Goal: Task Accomplishment & Management: Manage account settings

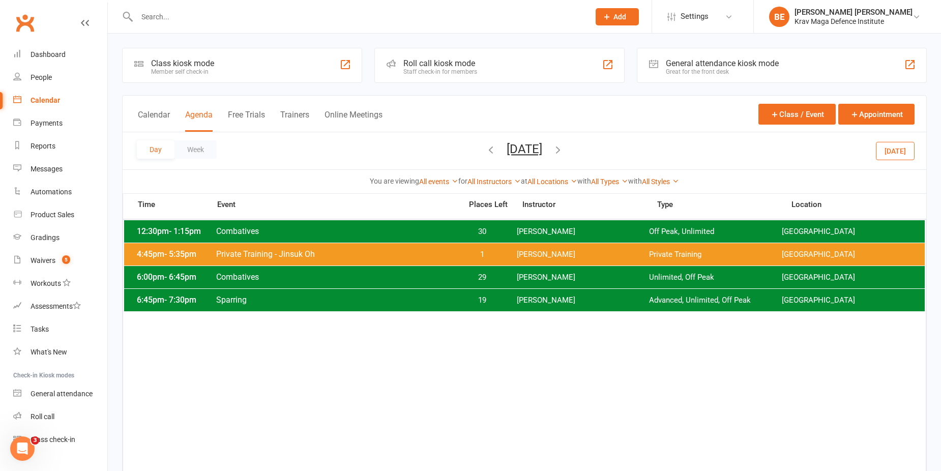
click at [49, 100] on div "Calendar" at bounding box center [46, 100] width 30 height 8
click at [47, 257] on div "Waivers" at bounding box center [43, 260] width 25 height 8
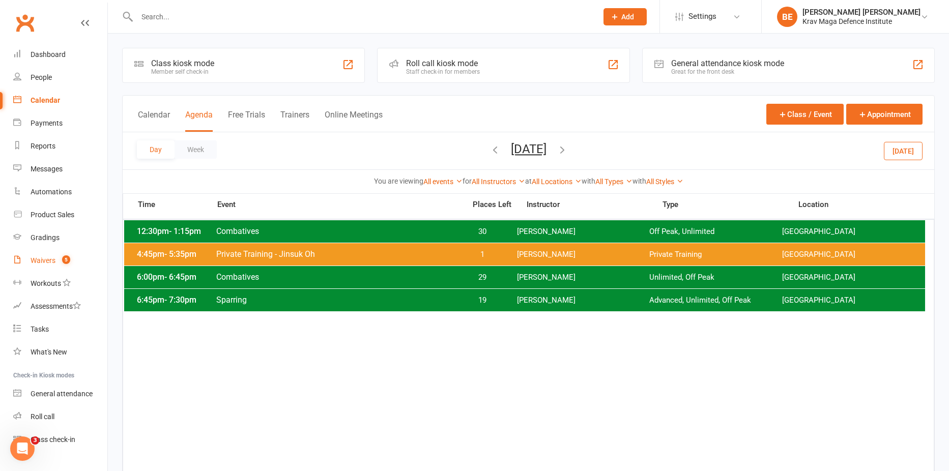
select select "25"
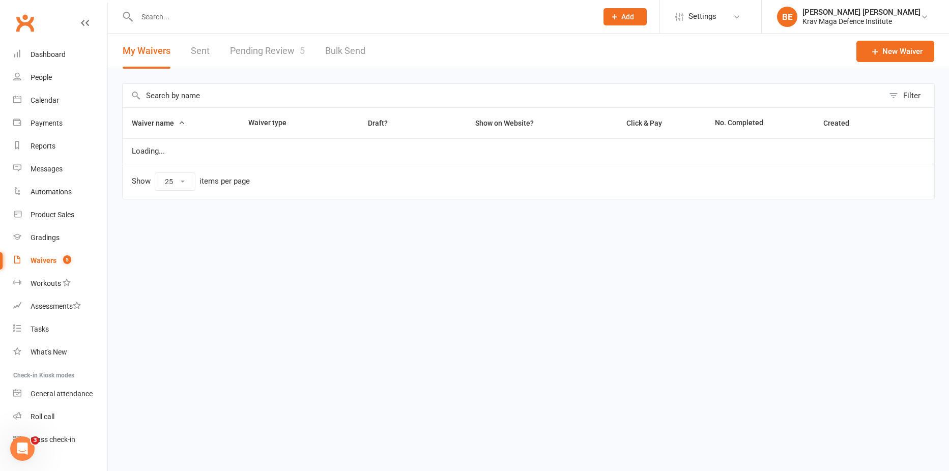
click at [268, 50] on link "Pending Review 5" at bounding box center [267, 51] width 75 height 35
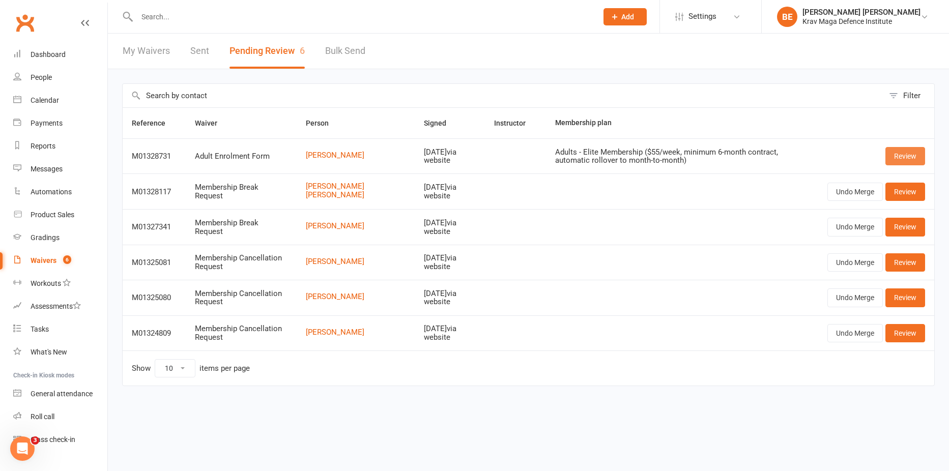
click at [906, 155] on link "Review" at bounding box center [905, 156] width 40 height 18
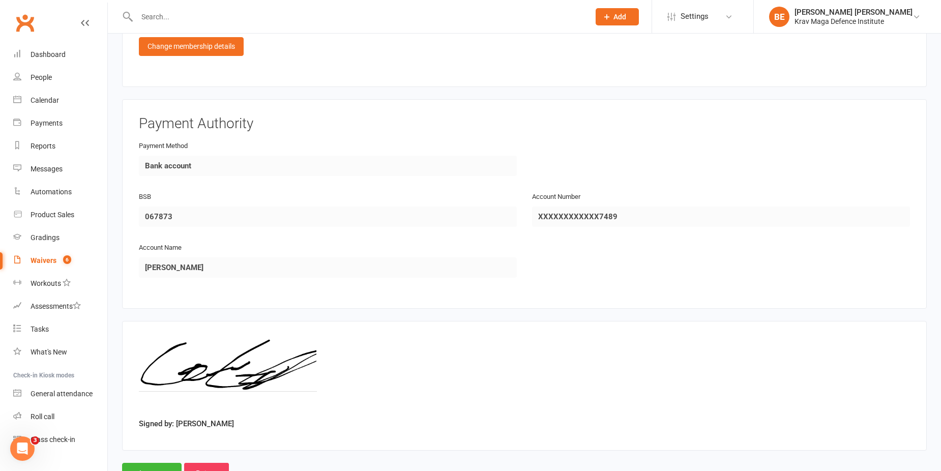
scroll to position [631, 0]
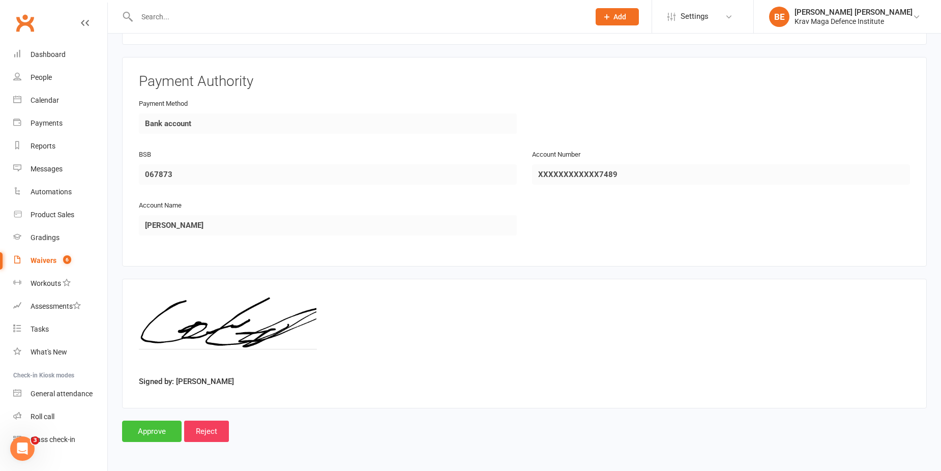
click at [154, 435] on input "Approve" at bounding box center [152, 431] width 60 height 21
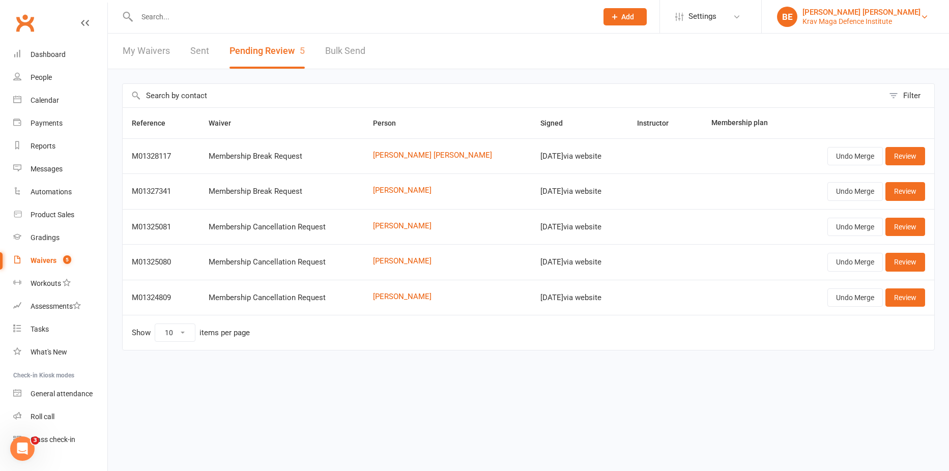
click at [919, 19] on div "Krav Maga Defence Institute" at bounding box center [861, 21] width 118 height 9
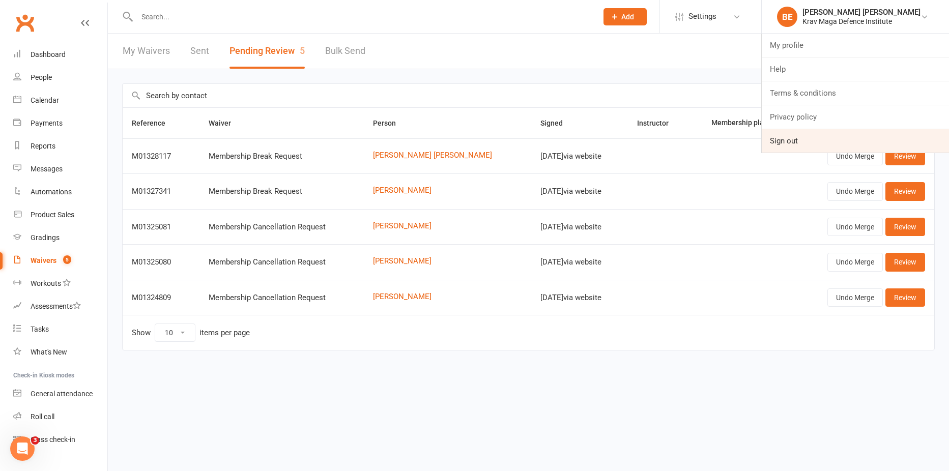
click at [831, 137] on link "Sign out" at bounding box center [855, 140] width 187 height 23
